Goal: Transaction & Acquisition: Purchase product/service

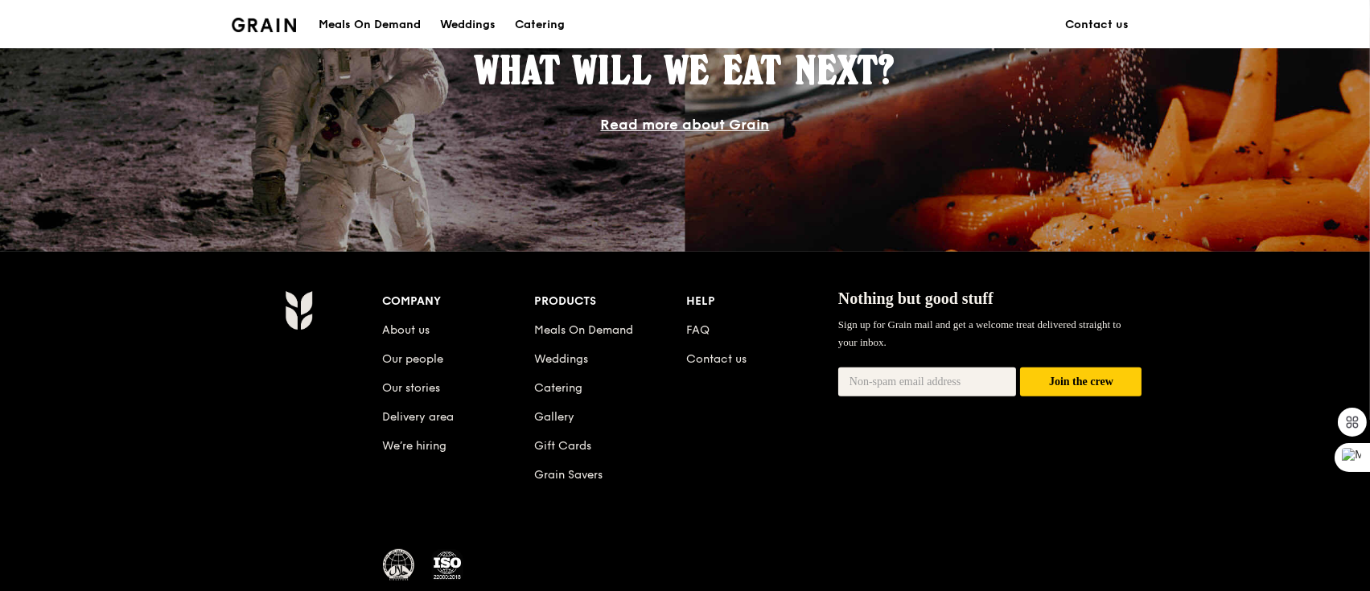
scroll to position [1527, 0]
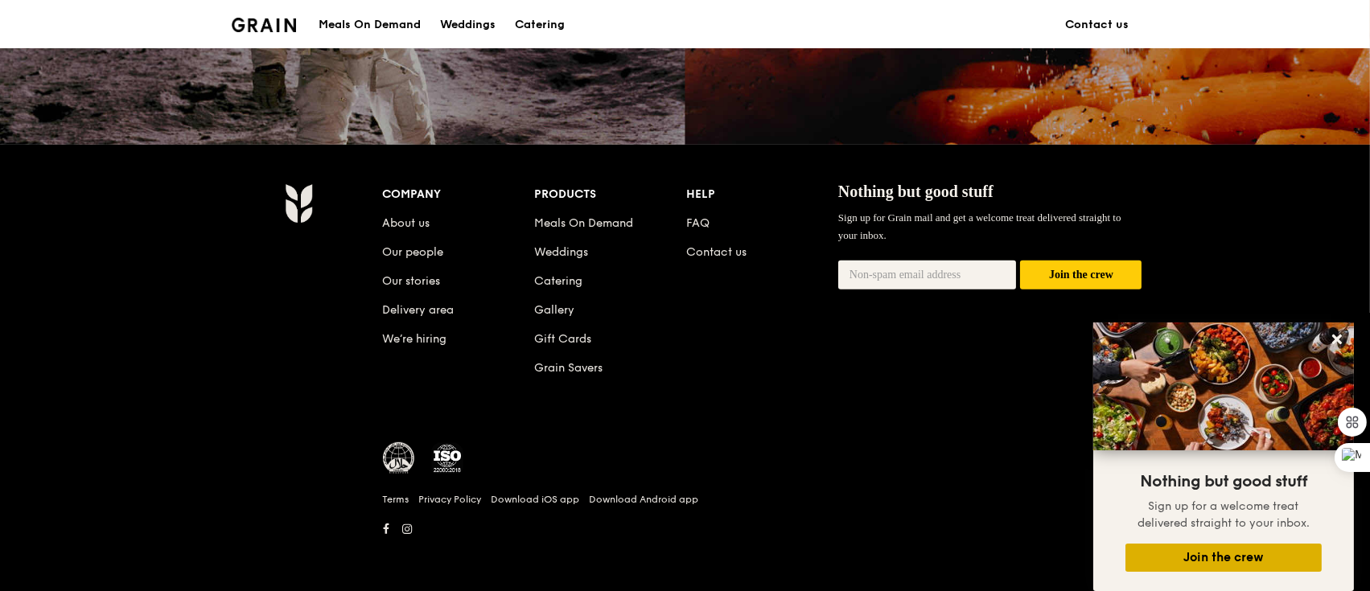
click at [1198, 551] on button "Join the crew" at bounding box center [1223, 558] width 196 height 28
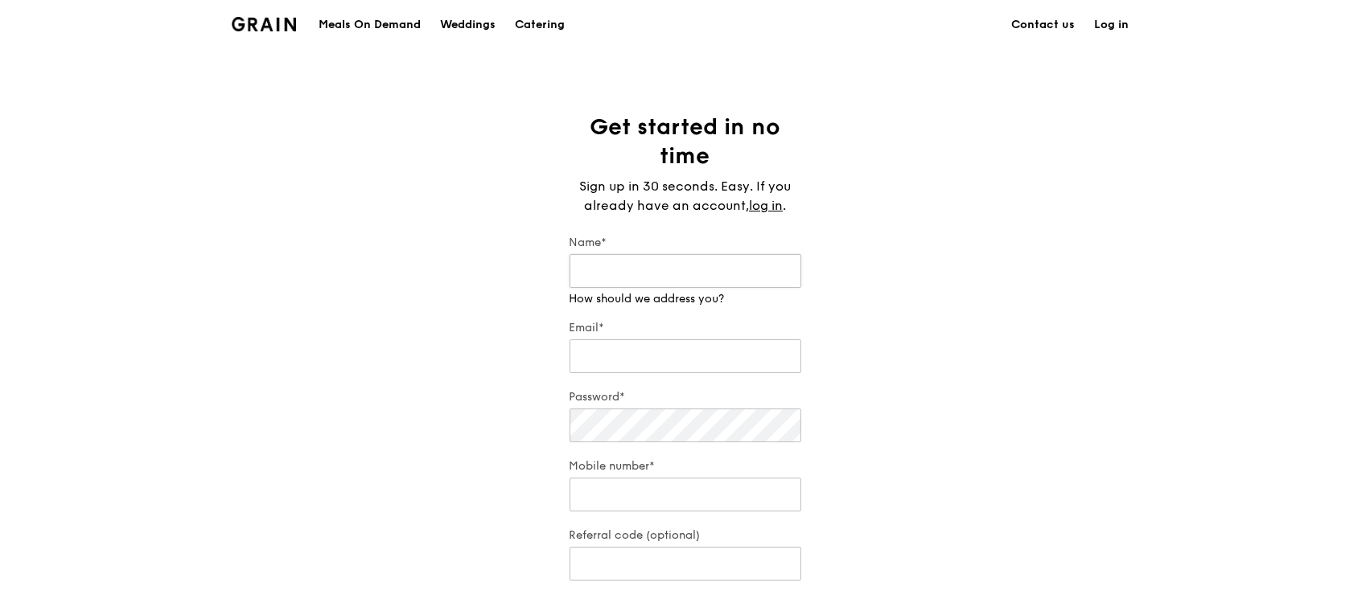
click at [656, 257] on input "Name*" at bounding box center [686, 271] width 232 height 34
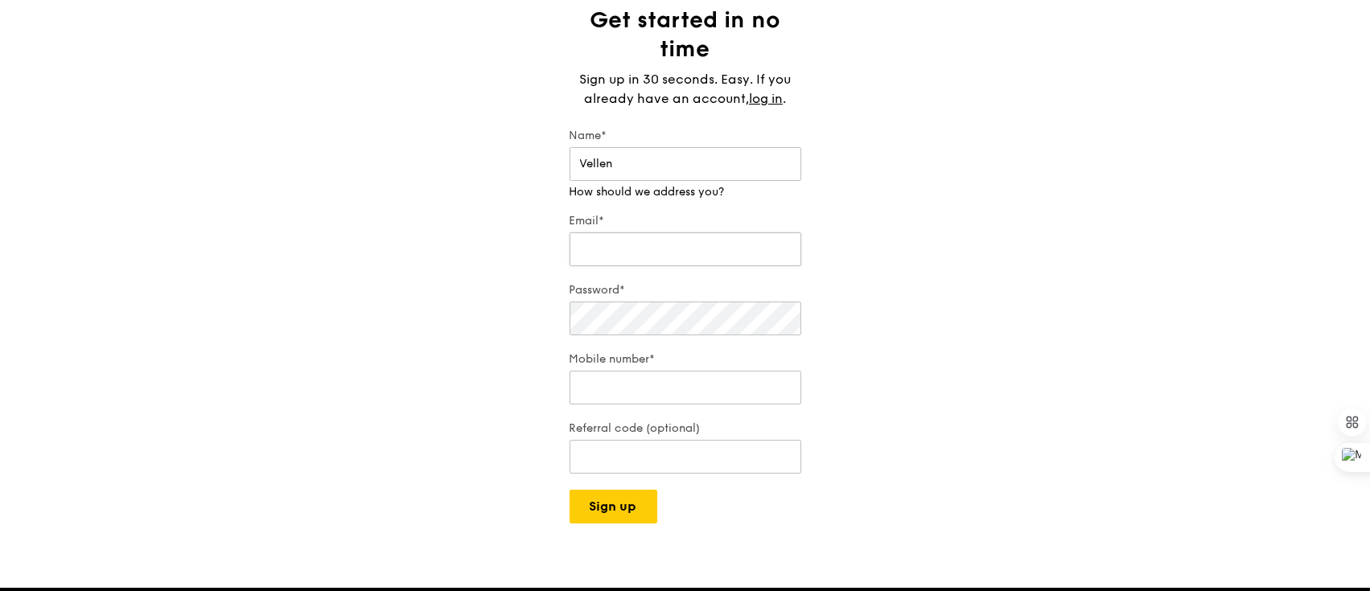
type input "Vellen"
click at [764, 245] on input "v" at bounding box center [686, 233] width 232 height 34
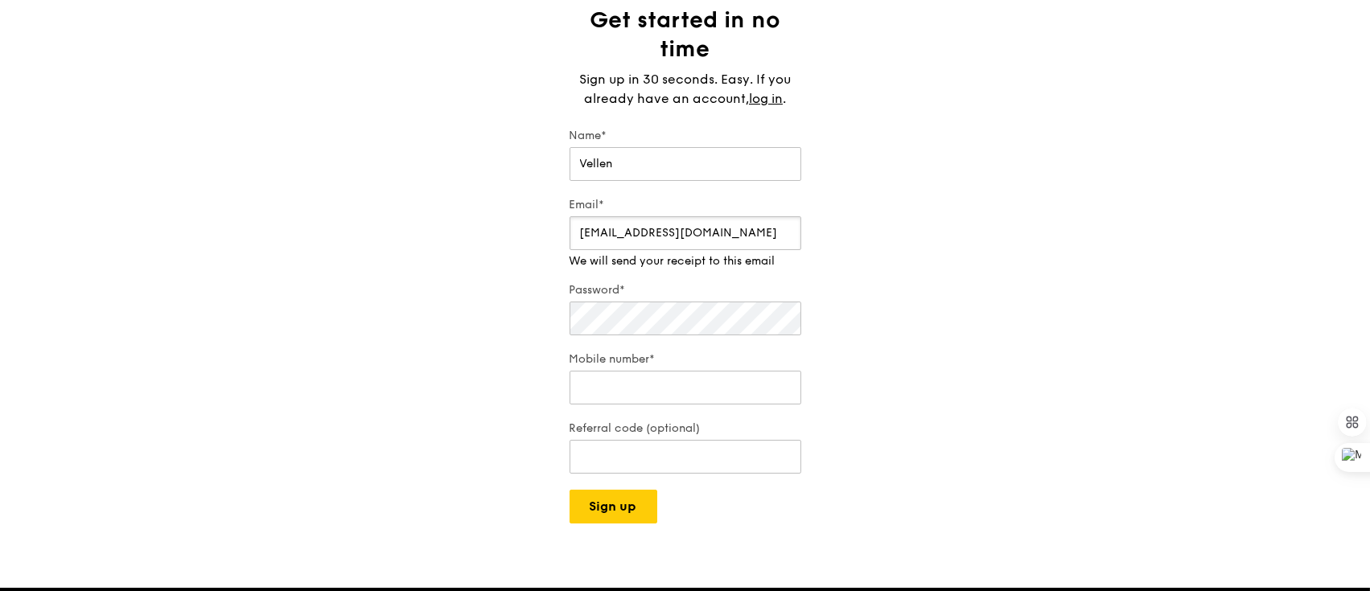
type input "vellenciatan@gmail.com"
click at [700, 323] on div "Password*" at bounding box center [686, 310] width 232 height 56
click at [676, 394] on div "Mobile number*" at bounding box center [686, 380] width 232 height 56
type input "45099508"
click at [631, 447] on input "Referral code (optional)" at bounding box center [686, 457] width 232 height 34
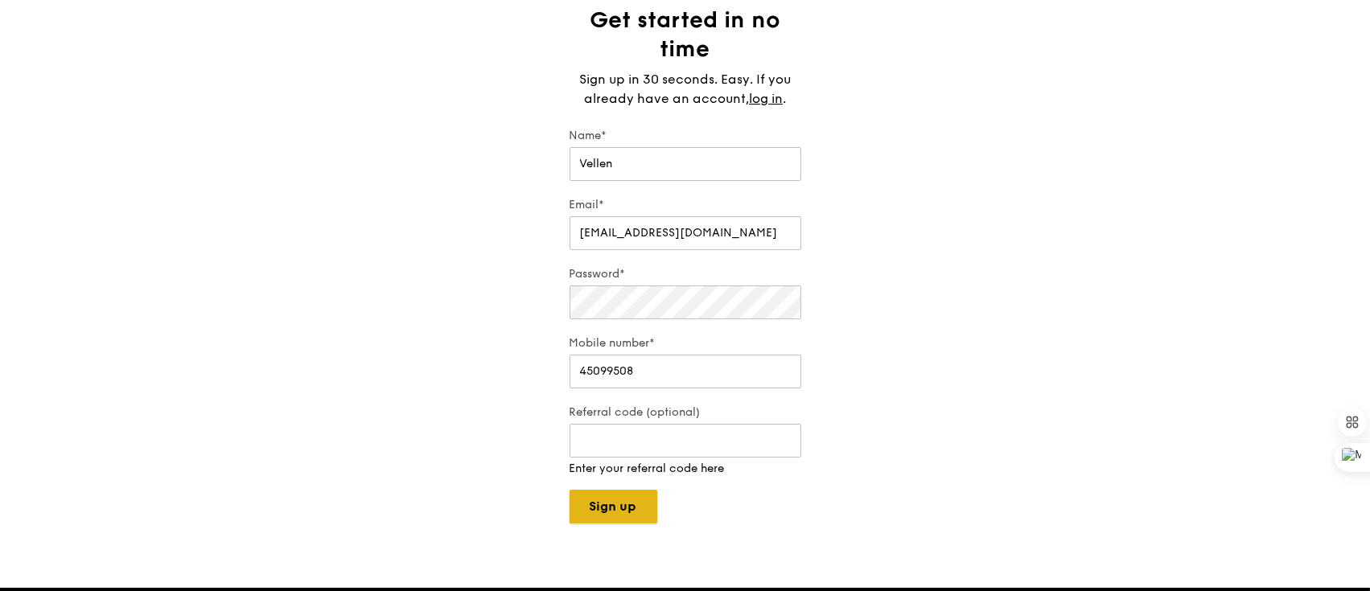
click at [615, 504] on button "Sign up" at bounding box center [614, 507] width 88 height 34
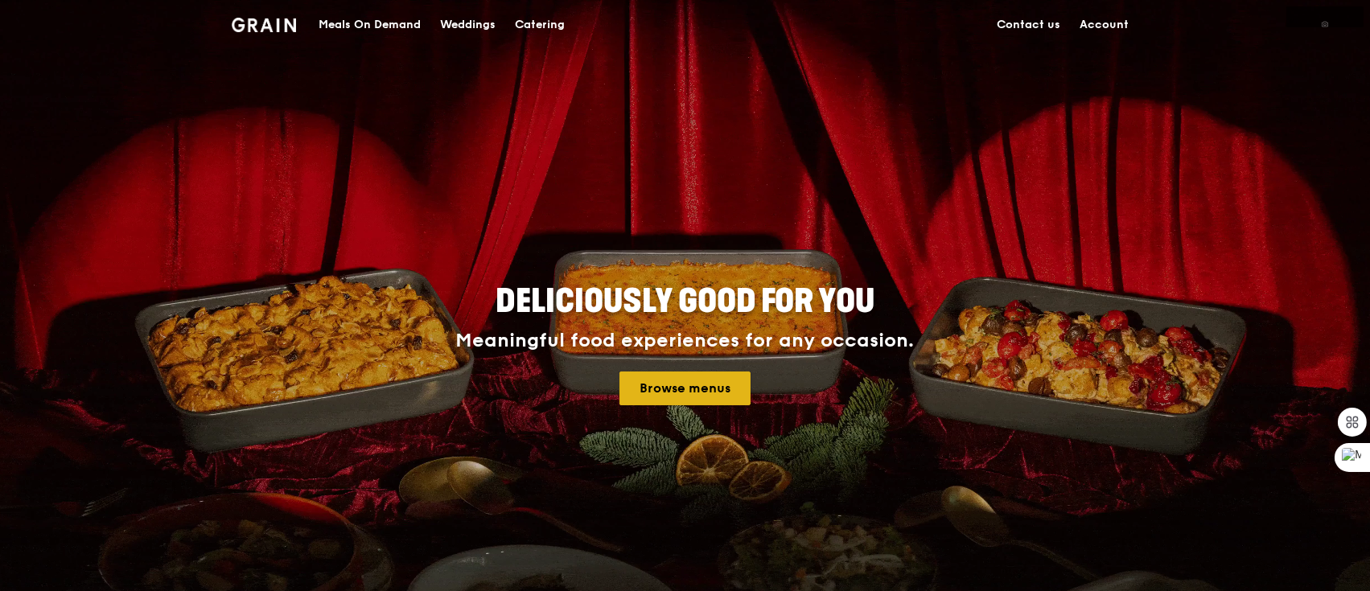
click at [709, 389] on link "Browse menus" at bounding box center [684, 389] width 131 height 34
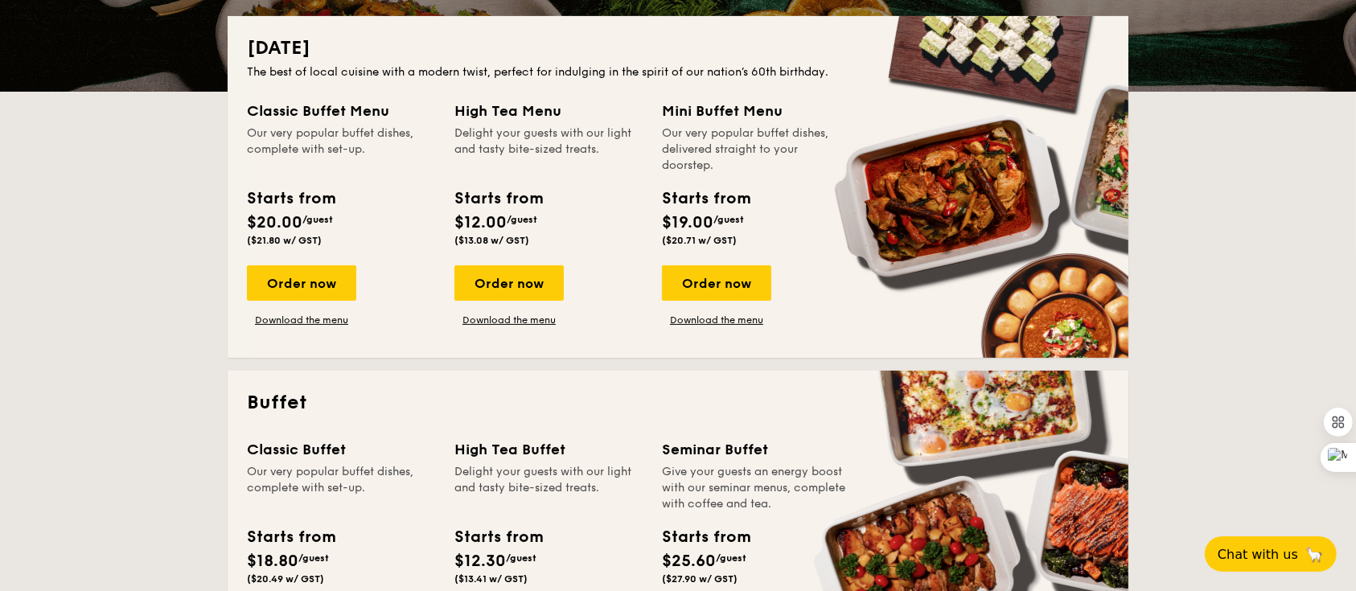
scroll to position [214, 0]
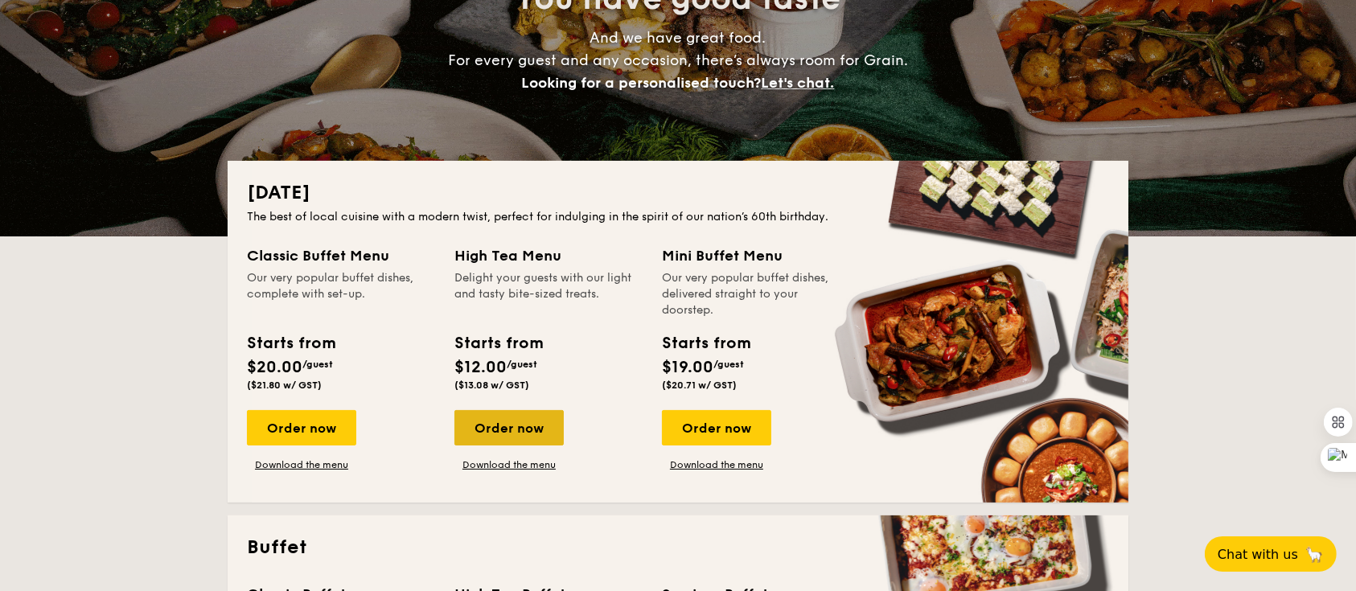
click at [507, 428] on div "Order now" at bounding box center [508, 427] width 109 height 35
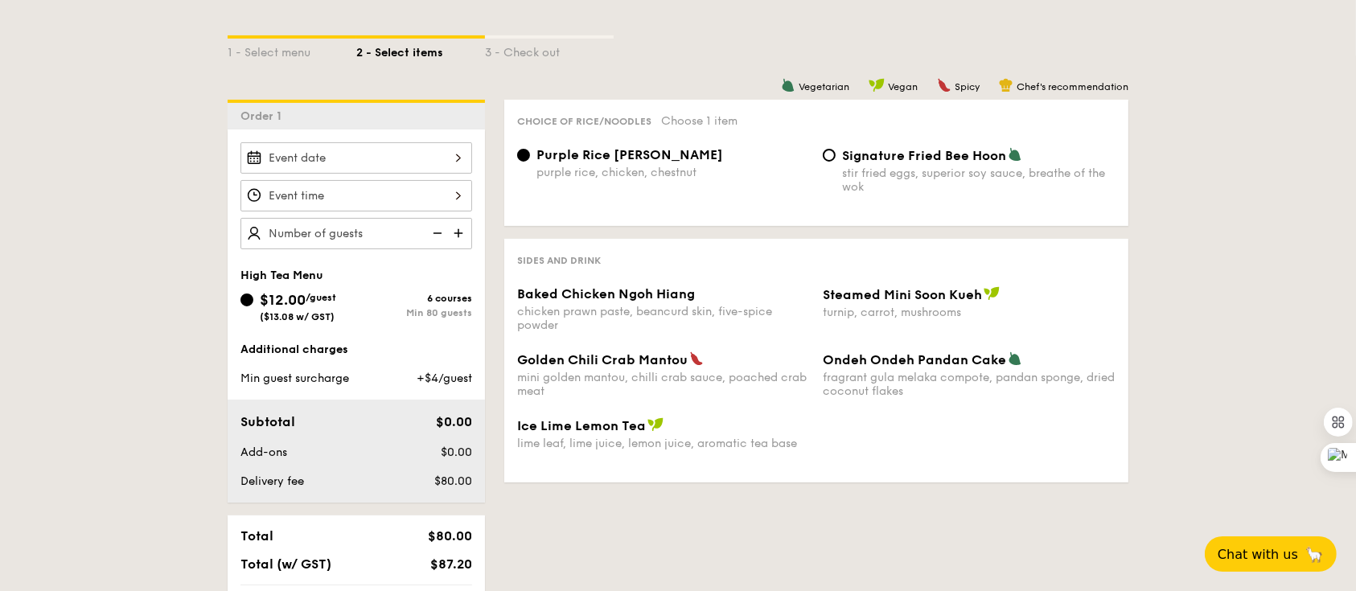
scroll to position [322, 0]
